Goal: Task Accomplishment & Management: Manage account settings

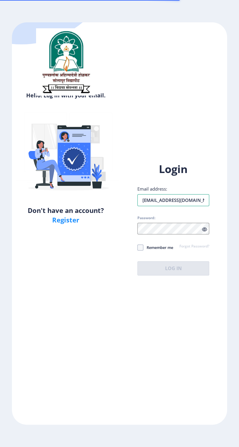
click at [189, 206] on input "[EMAIL_ADDRESS][DOMAIN_NAME]" at bounding box center [173, 200] width 72 height 12
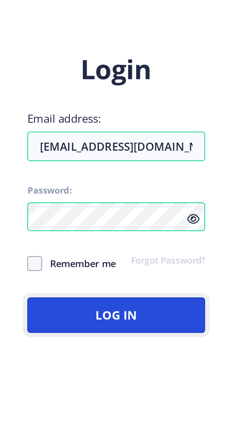
click at [209, 276] on button "Log In" at bounding box center [173, 268] width 72 height 14
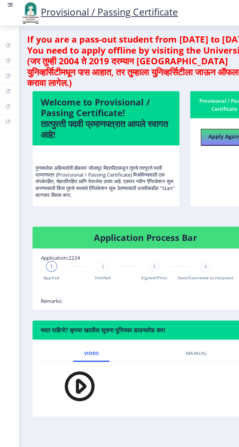
click at [12, 7] on rect at bounding box center [9, 4] width 6 height 6
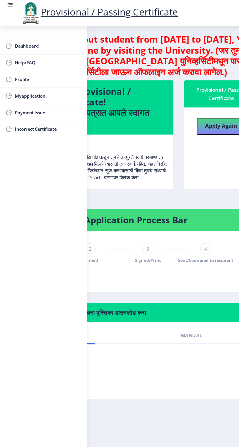
click at [53, 85] on span "Myapplication" at bounding box center [42, 84] width 58 height 7
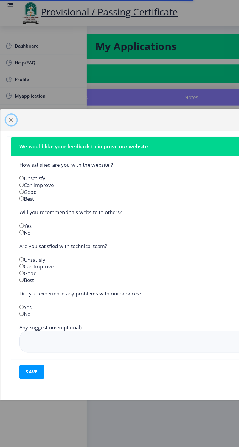
click at [12, 108] on span "button" at bounding box center [9, 105] width 5 height 5
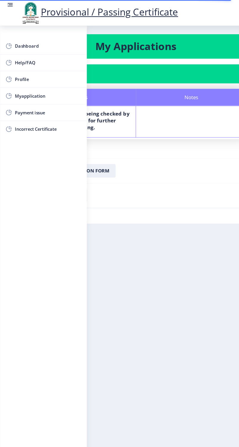
click at [12, 7] on rect at bounding box center [9, 4] width 6 height 6
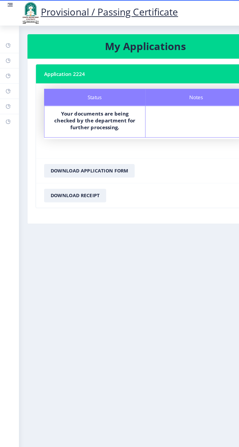
click at [12, 7] on rect at bounding box center [9, 4] width 6 height 6
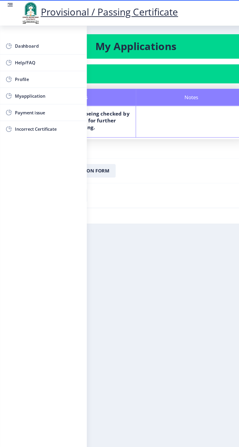
click at [131, 266] on nb-layout-column "My Applications Application 2224 Status Notes Status Your documents are being c…" at bounding box center [119, 226] width 239 height 406
click at [12, 7] on rect at bounding box center [9, 4] width 6 height 6
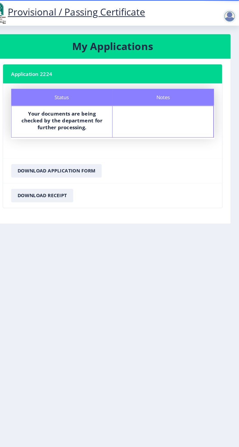
click at [237, 18] on div at bounding box center [231, 14] width 12 height 12
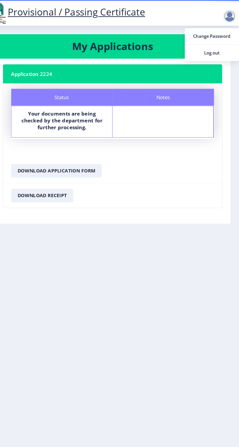
click at [236, 54] on link "Log out" at bounding box center [215, 46] width 48 height 14
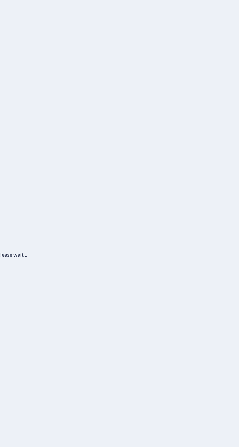
click at [230, 50] on div "Logging out, please wait..." at bounding box center [119, 223] width 239 height 447
